Goal: Book appointment/travel/reservation

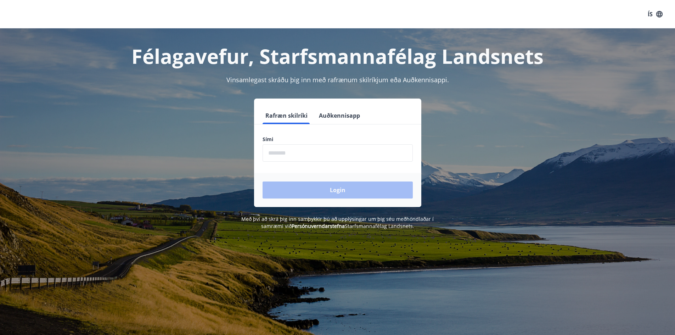
click at [312, 147] on input "phone" at bounding box center [338, 152] width 150 height 17
type input "********"
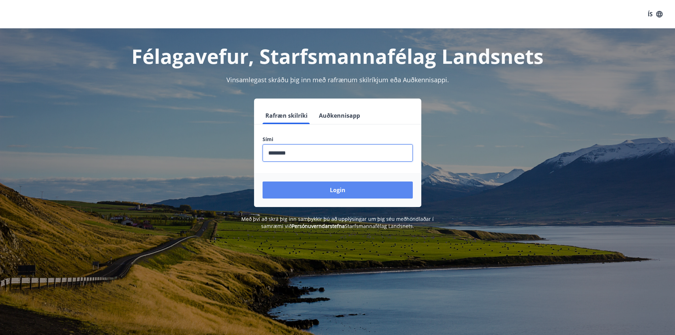
click at [308, 187] on button "Login" at bounding box center [338, 190] width 150 height 17
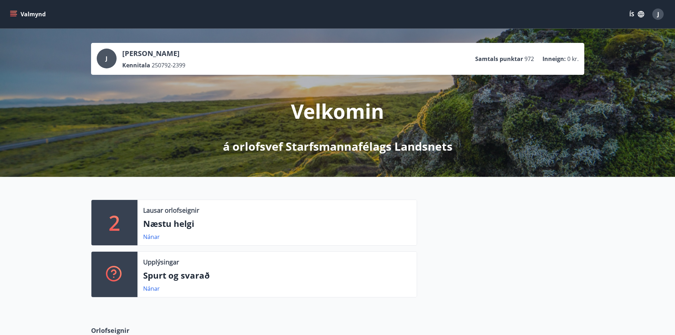
click at [260, 222] on p "Næstu helgi" at bounding box center [277, 224] width 268 height 12
click at [154, 239] on link "Nánar" at bounding box center [151, 237] width 17 height 8
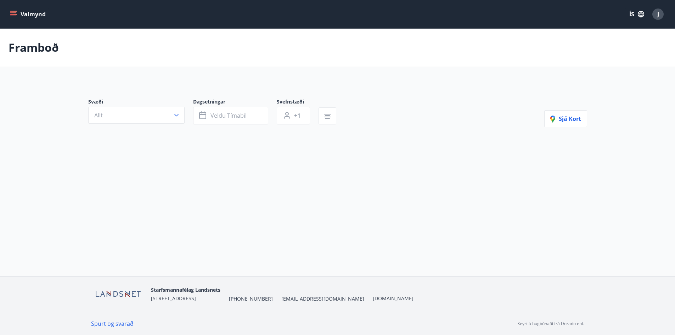
type input "*"
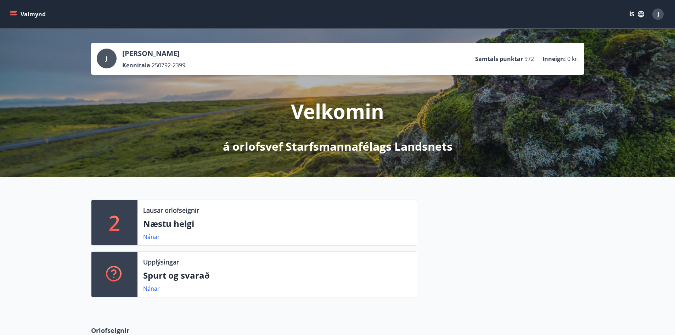
click at [24, 11] on button "Valmynd" at bounding box center [29, 14] width 40 height 13
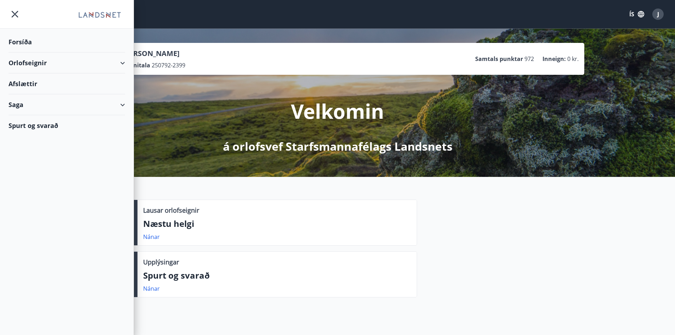
click at [66, 62] on div "Orlofseignir" at bounding box center [67, 62] width 117 height 21
click at [33, 95] on div "Bókunardagatal" at bounding box center [66, 95] width 105 height 15
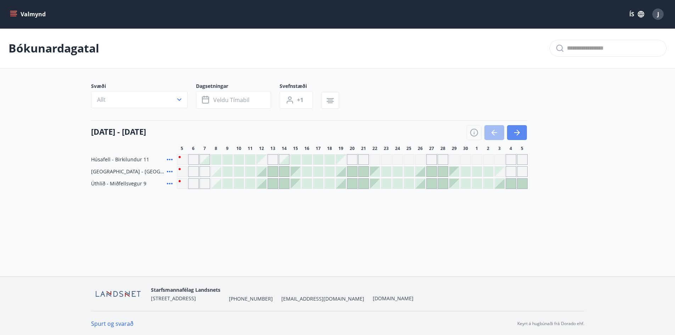
click at [519, 130] on icon "button" at bounding box center [517, 132] width 9 height 9
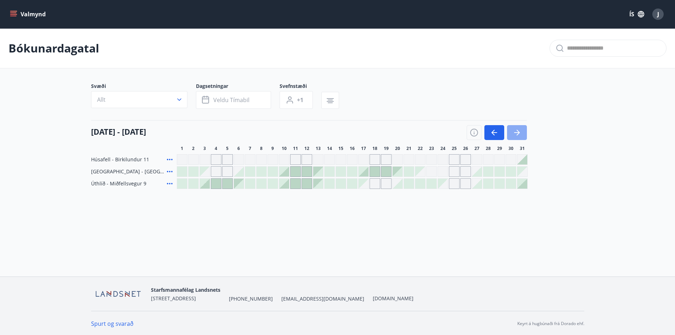
click at [518, 132] on icon "button" at bounding box center [517, 132] width 9 height 9
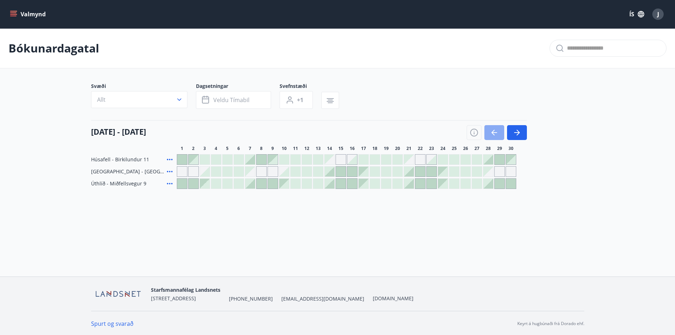
click at [498, 133] on icon "button" at bounding box center [494, 132] width 9 height 9
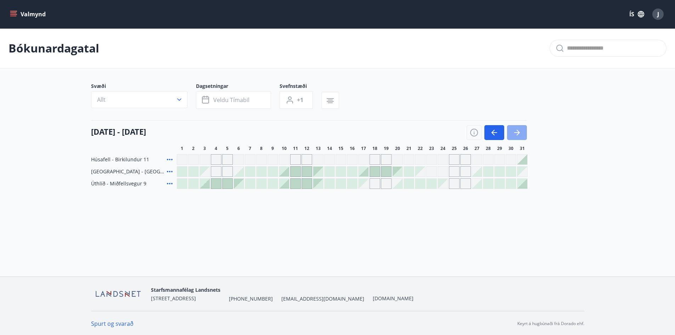
click at [522, 134] on button "button" at bounding box center [517, 132] width 20 height 15
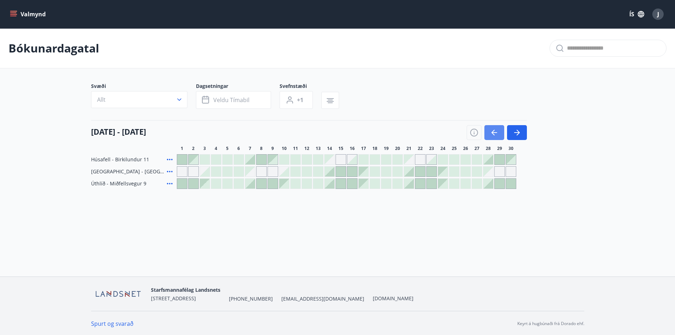
click at [499, 132] on button "button" at bounding box center [495, 132] width 20 height 15
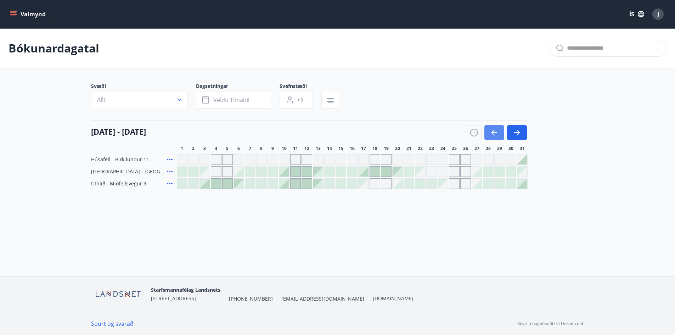
click at [496, 136] on icon "button" at bounding box center [494, 132] width 9 height 9
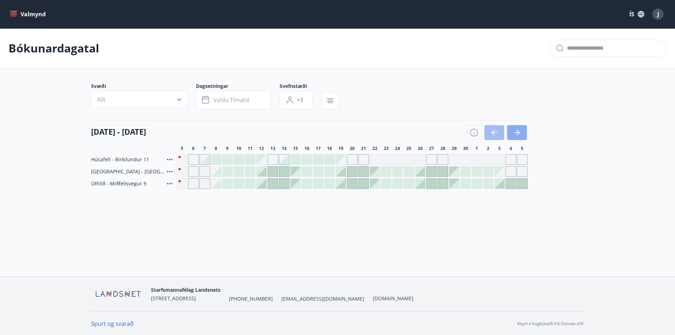
click at [518, 135] on icon "button" at bounding box center [518, 133] width 3 height 6
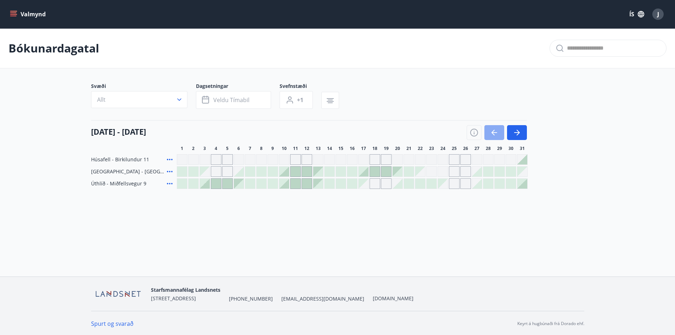
click at [493, 134] on icon "button" at bounding box center [493, 133] width 3 height 6
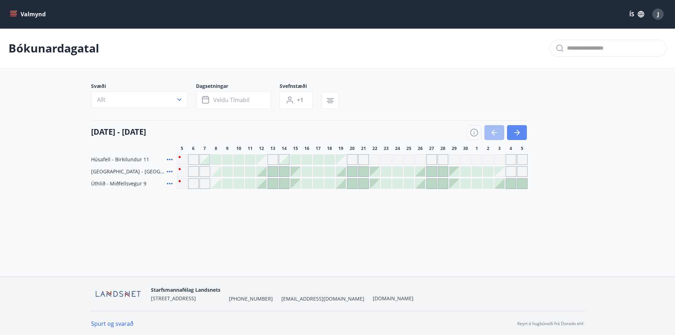
click at [522, 134] on button "button" at bounding box center [517, 132] width 20 height 15
